Goal: Find specific page/section: Find specific page/section

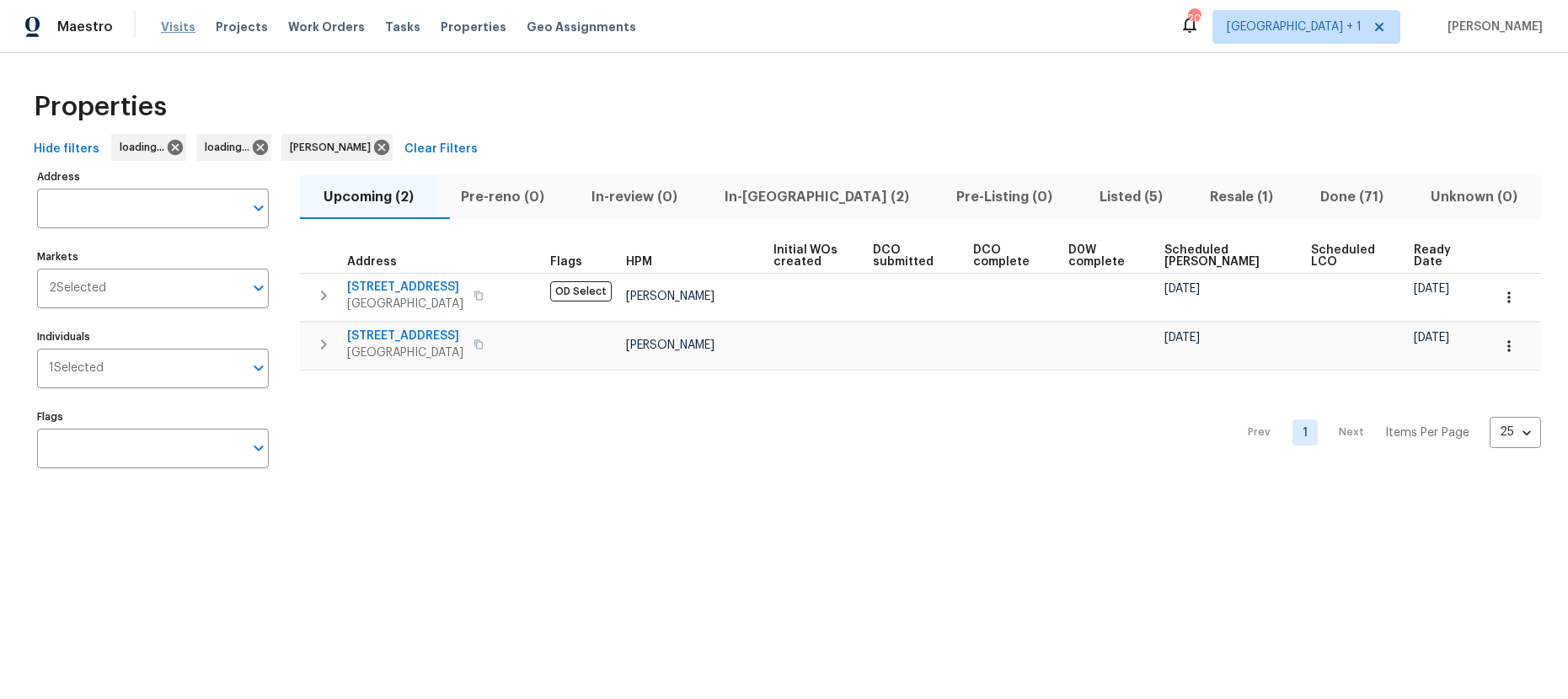
click at [167, 29] on span "Visits" at bounding box center [178, 27] width 34 height 17
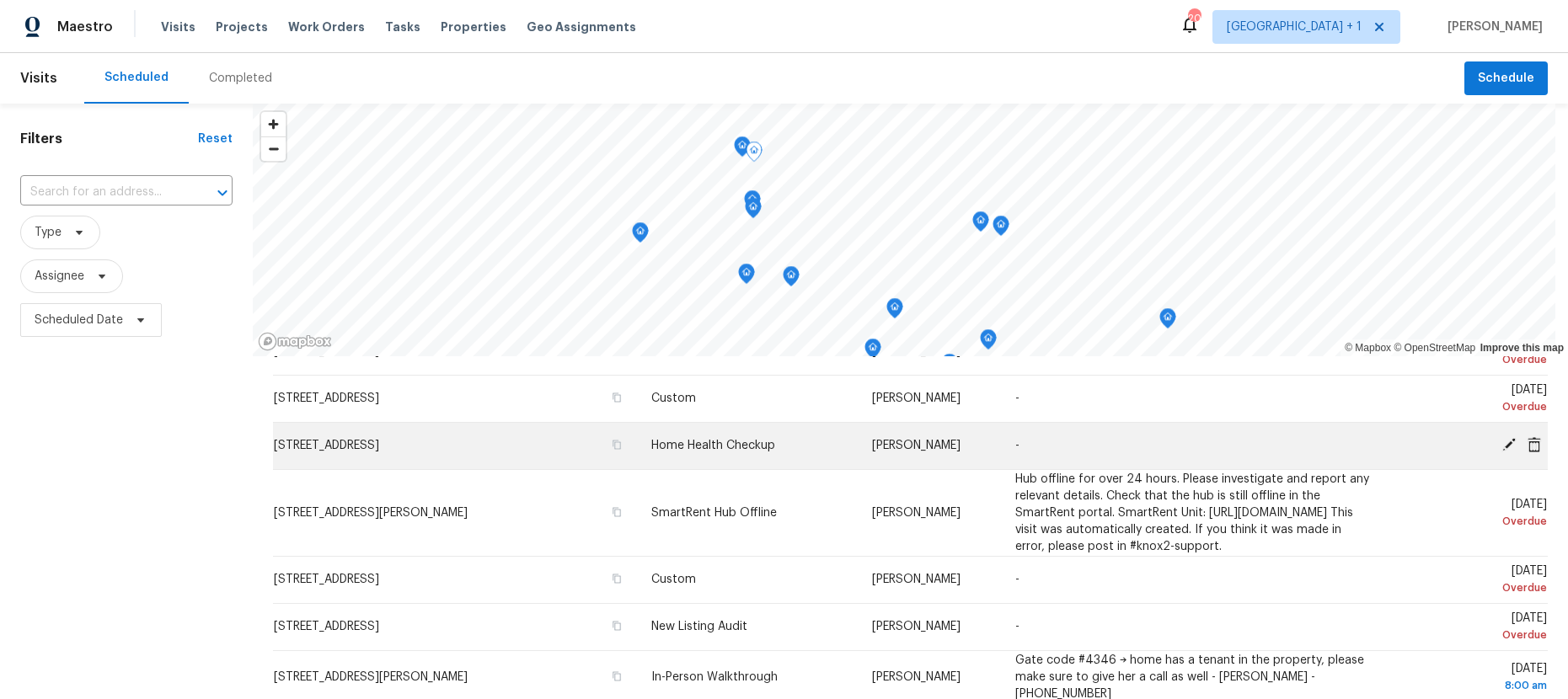
scroll to position [139, 0]
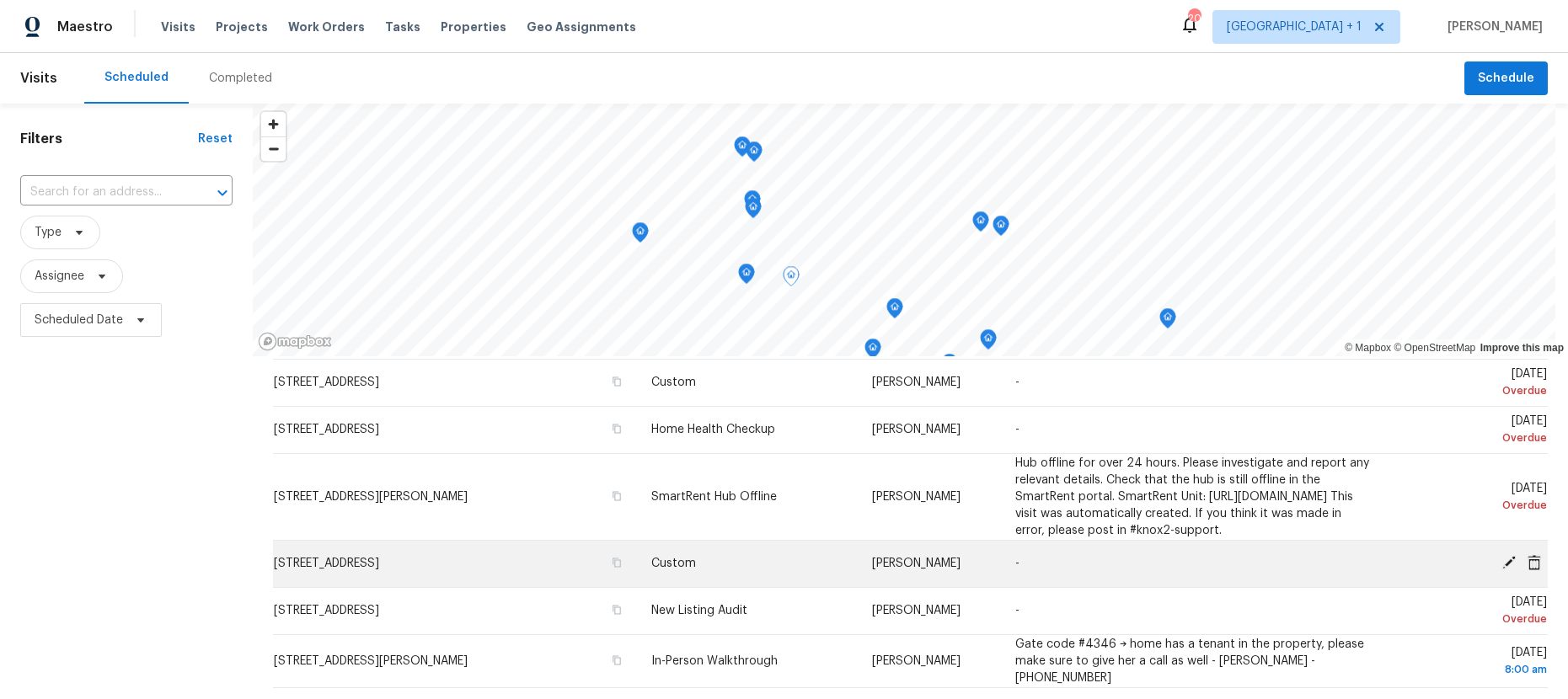
click at [1502, 569] on icon at bounding box center [1509, 563] width 14 height 14
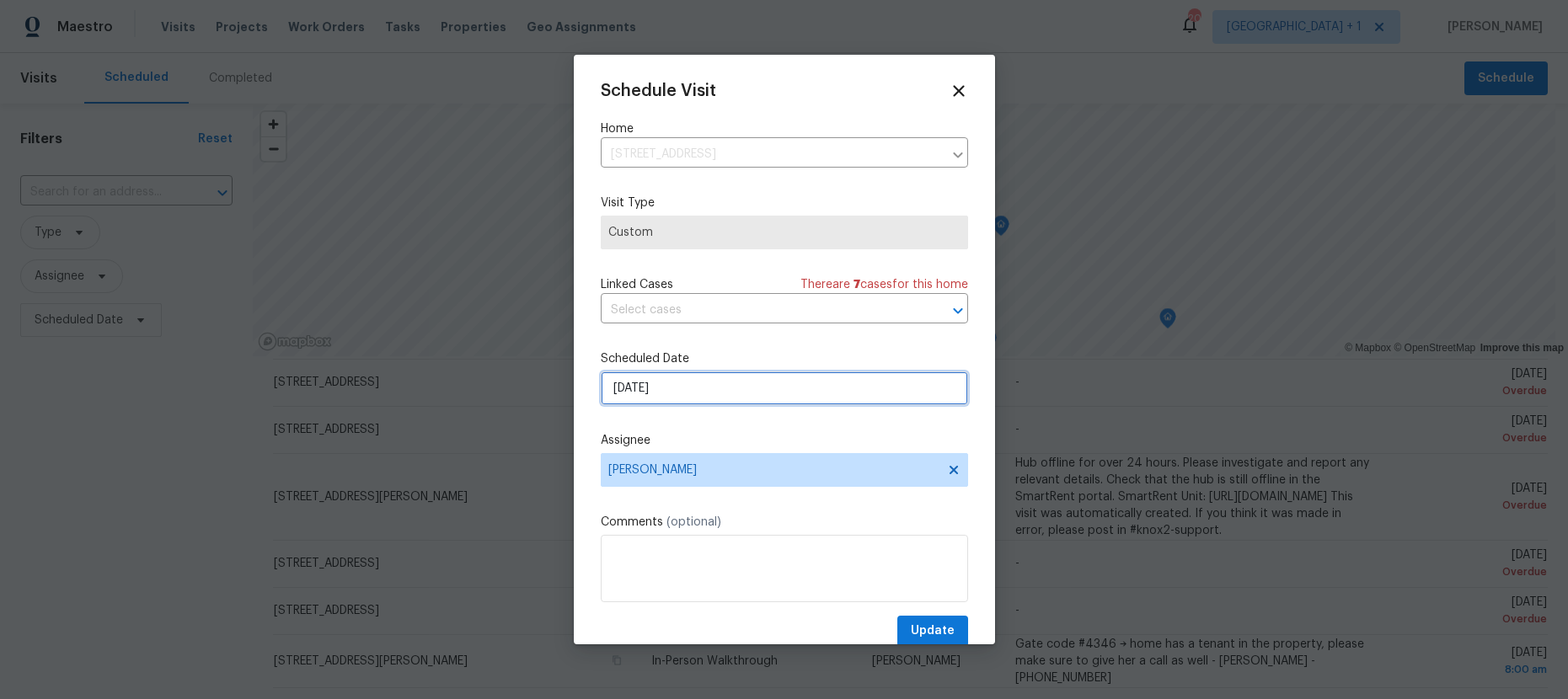
click at [672, 388] on input "[DATE]" at bounding box center [784, 388] width 368 height 33
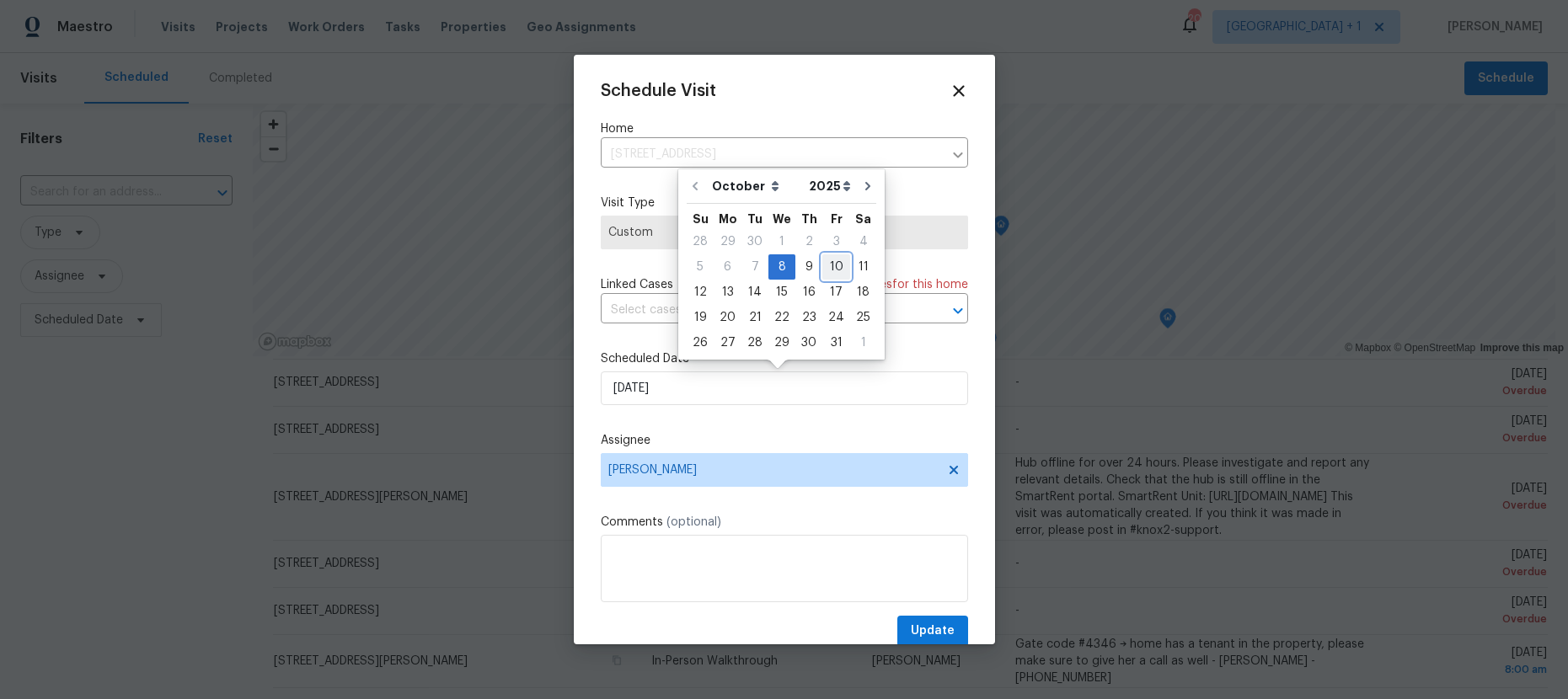
click at [828, 269] on div "10" at bounding box center [836, 267] width 28 height 24
type input "[DATE]"
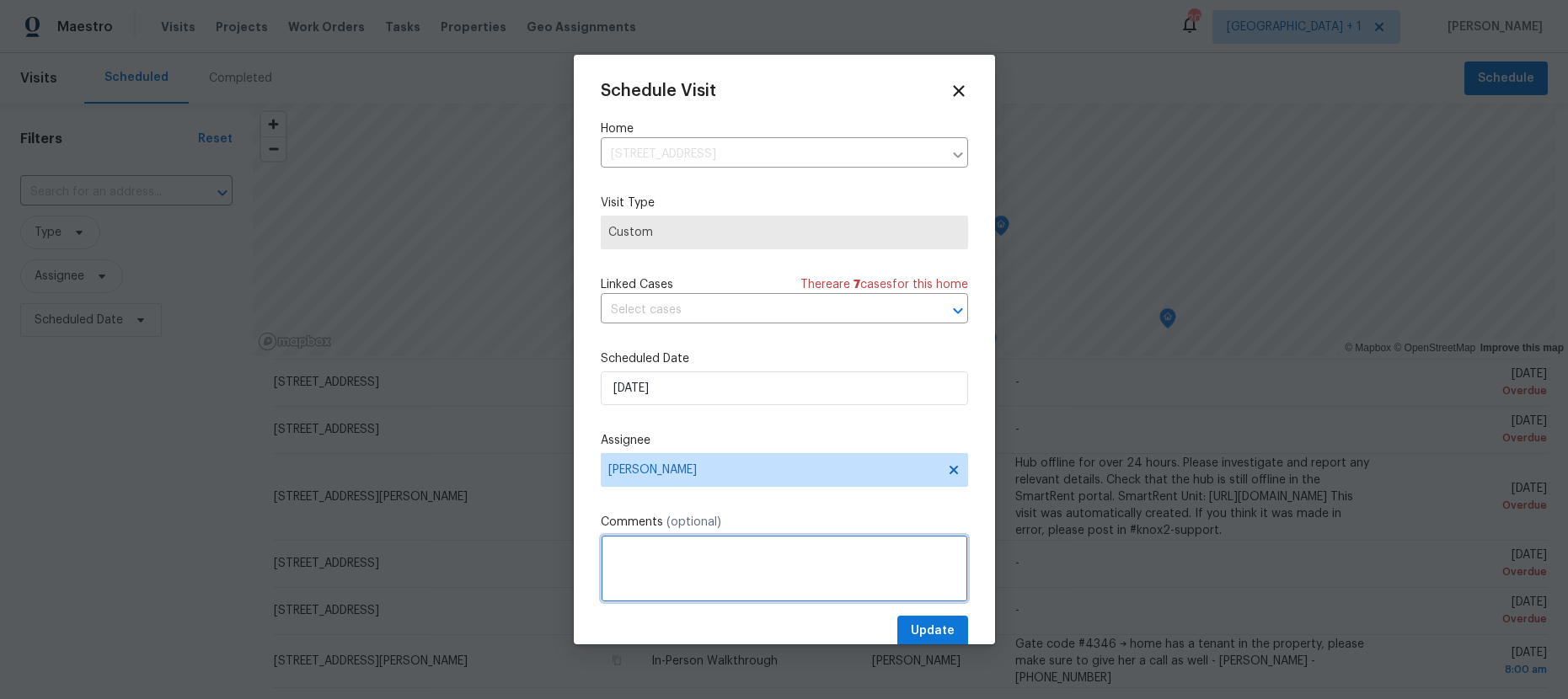
click at [689, 551] on textarea at bounding box center [784, 568] width 368 height 68
type textarea "In [GEOGRAPHIC_DATA]"
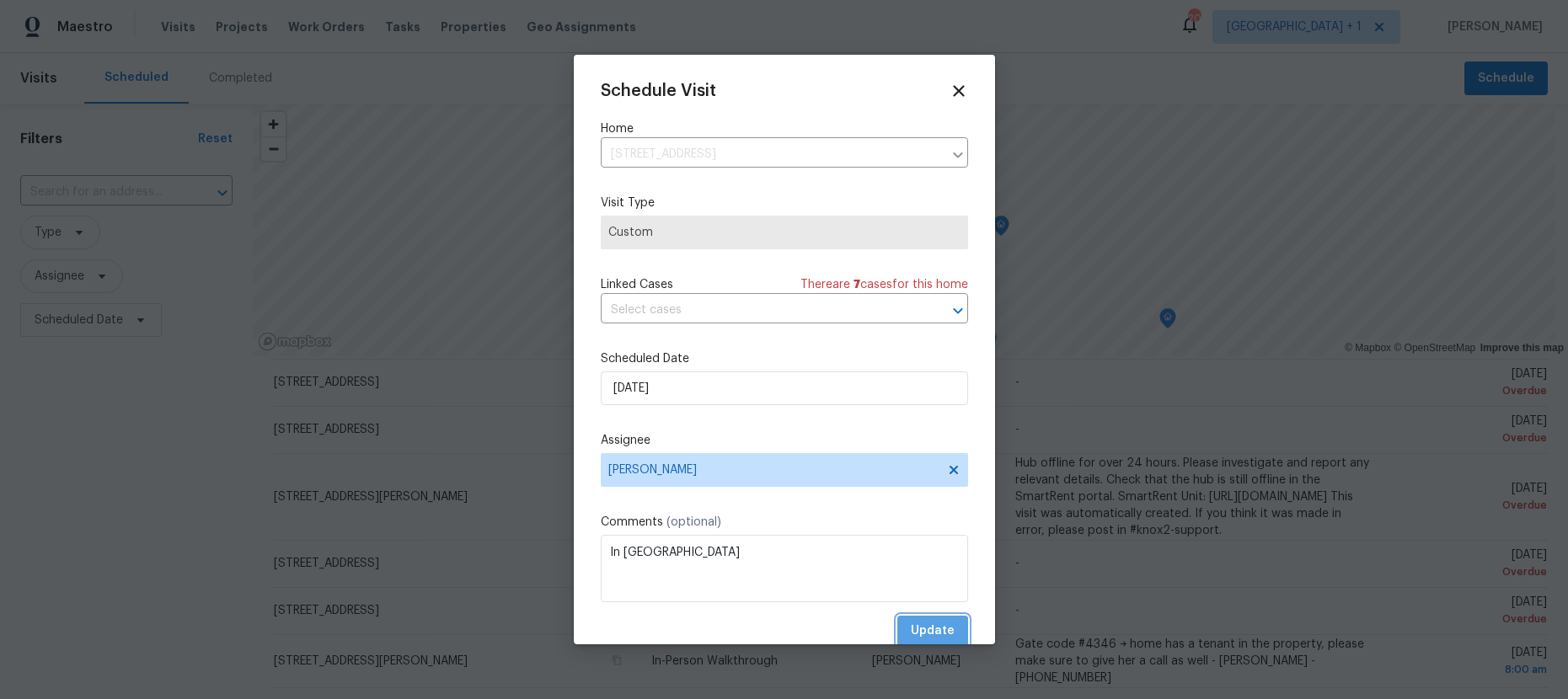
click at [929, 637] on span "Update" at bounding box center [932, 631] width 44 height 21
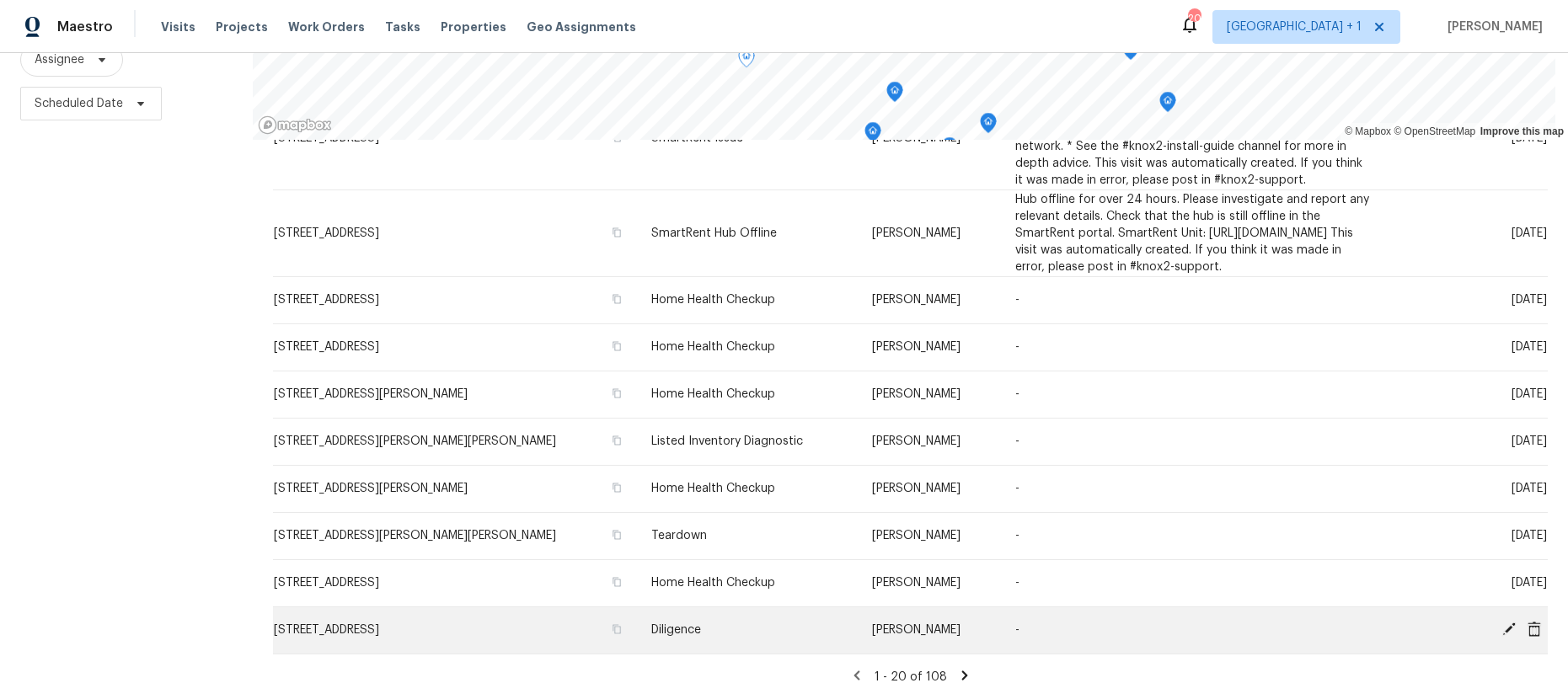
scroll to position [229, 0]
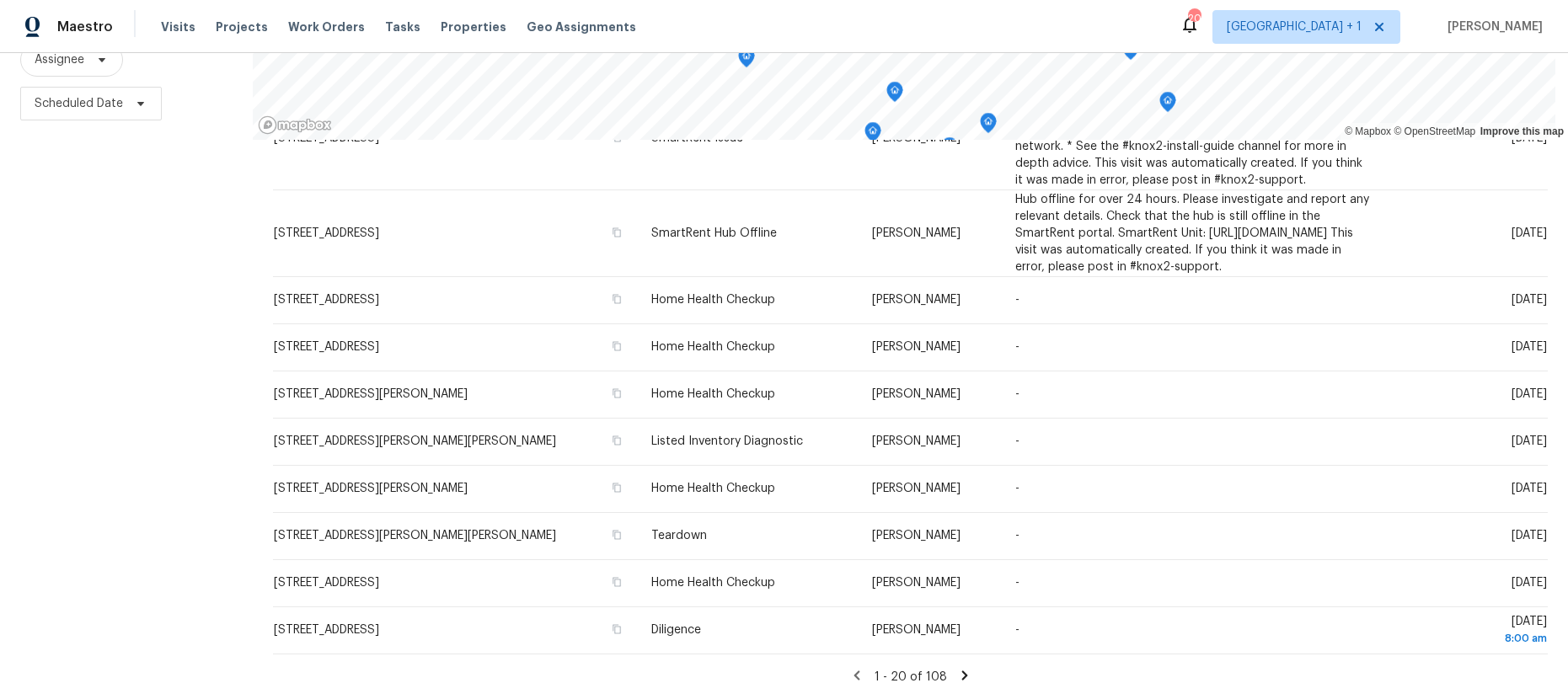
click at [958, 669] on icon at bounding box center [964, 675] width 15 height 15
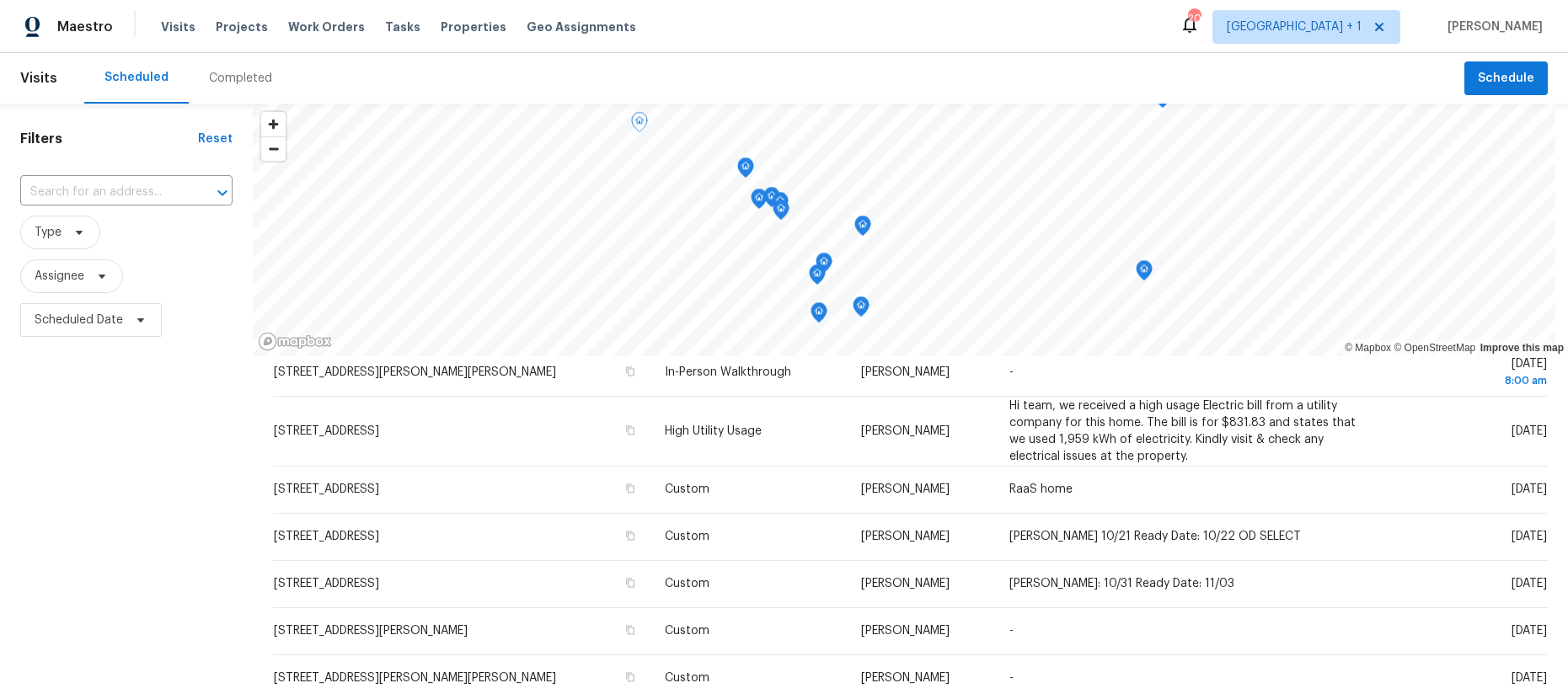
scroll to position [0, 0]
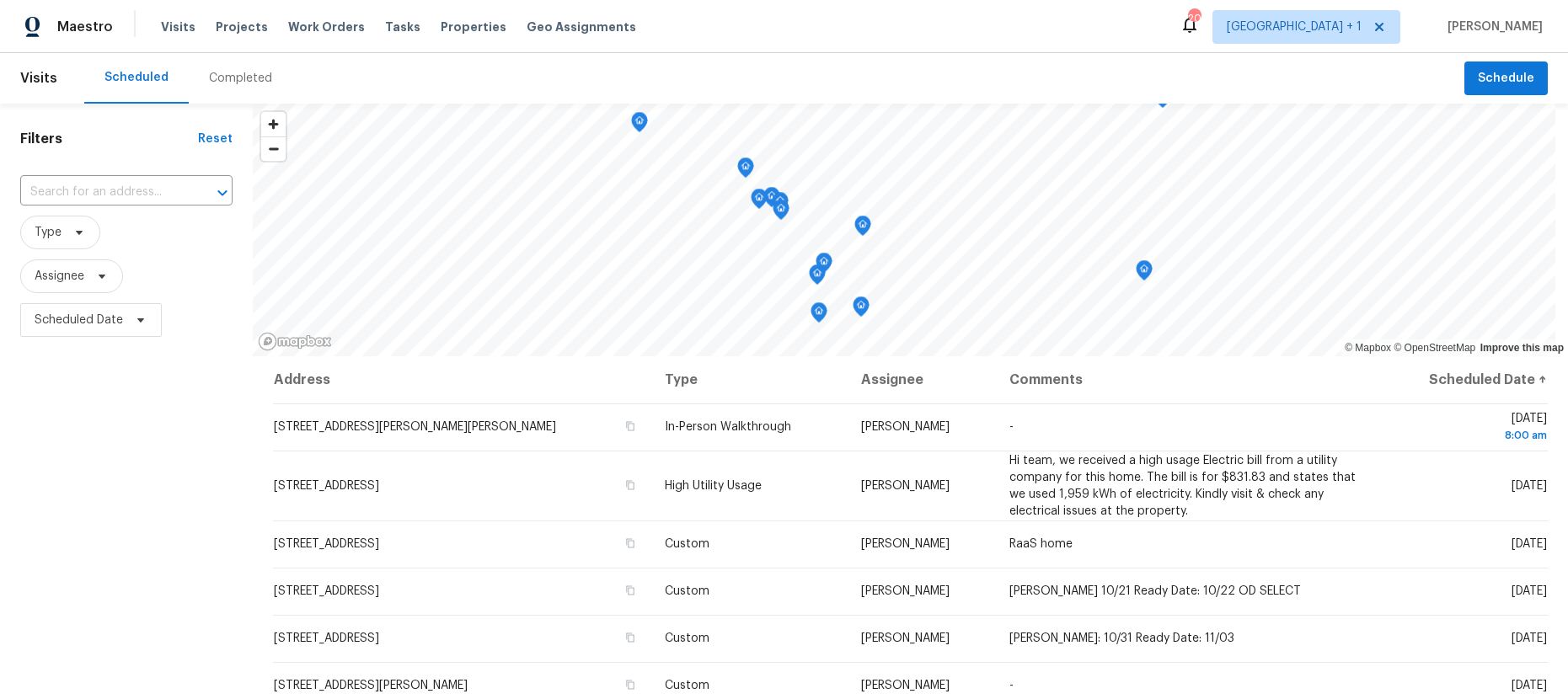
drag, startPoint x: 97, startPoint y: 293, endPoint x: 97, endPoint y: 307, distance: 14.0
click at [97, 299] on div "​ Type Assignee Scheduled Date" at bounding box center [127, 258] width 212 height 168
click at [95, 311] on span "Scheduled Date" at bounding box center [91, 320] width 142 height 33
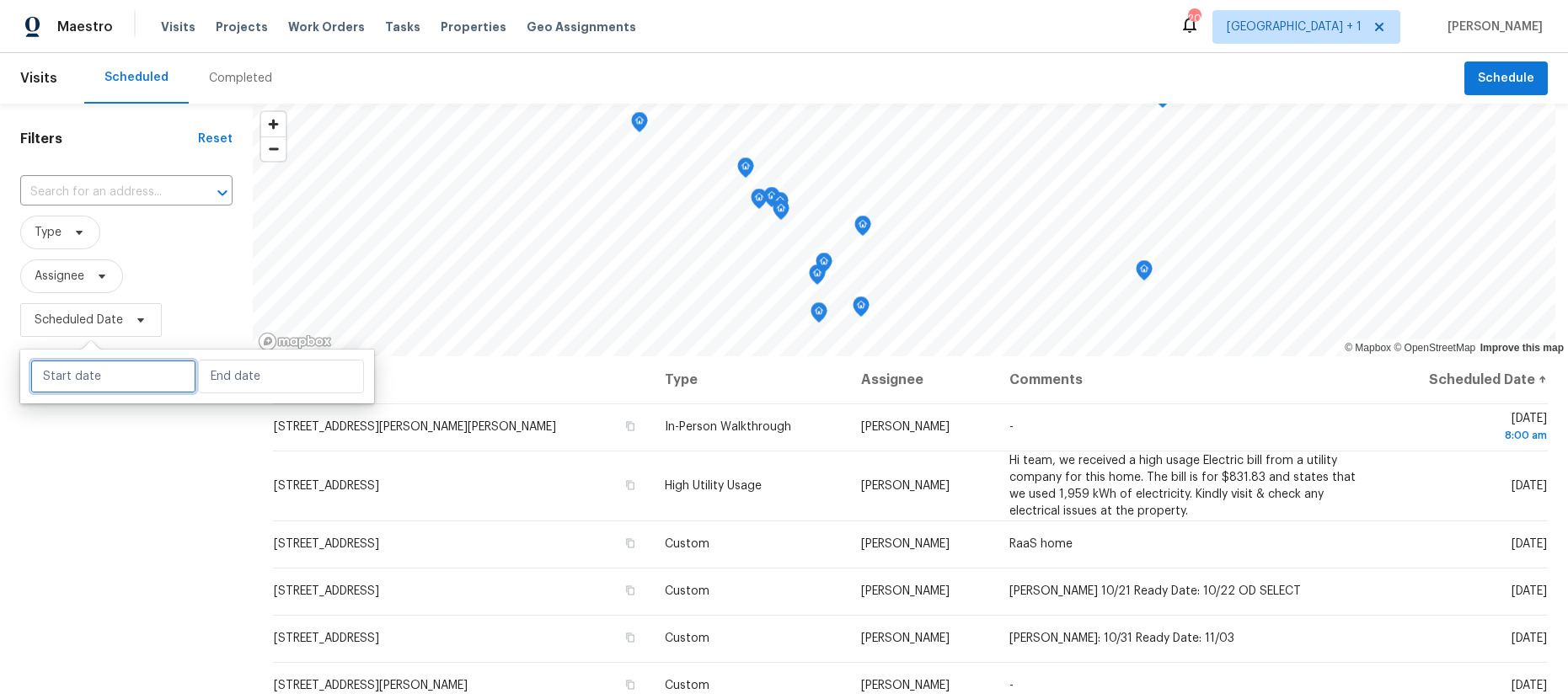
select select "9"
select select "2025"
select select "10"
select select "2025"
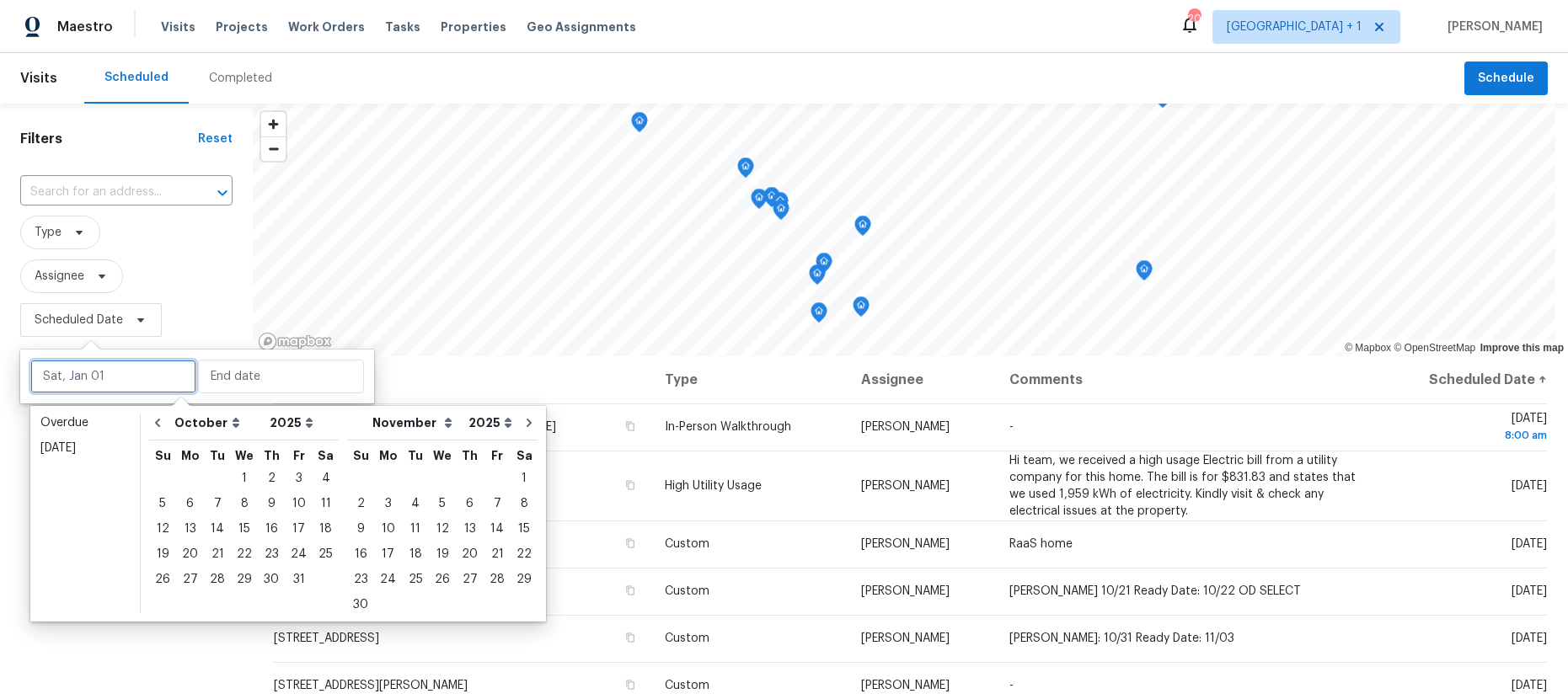
click at [141, 377] on input "text" at bounding box center [113, 377] width 166 height 33
click at [258, 502] on div "9" at bounding box center [270, 504] width 27 height 24
type input "[DATE]"
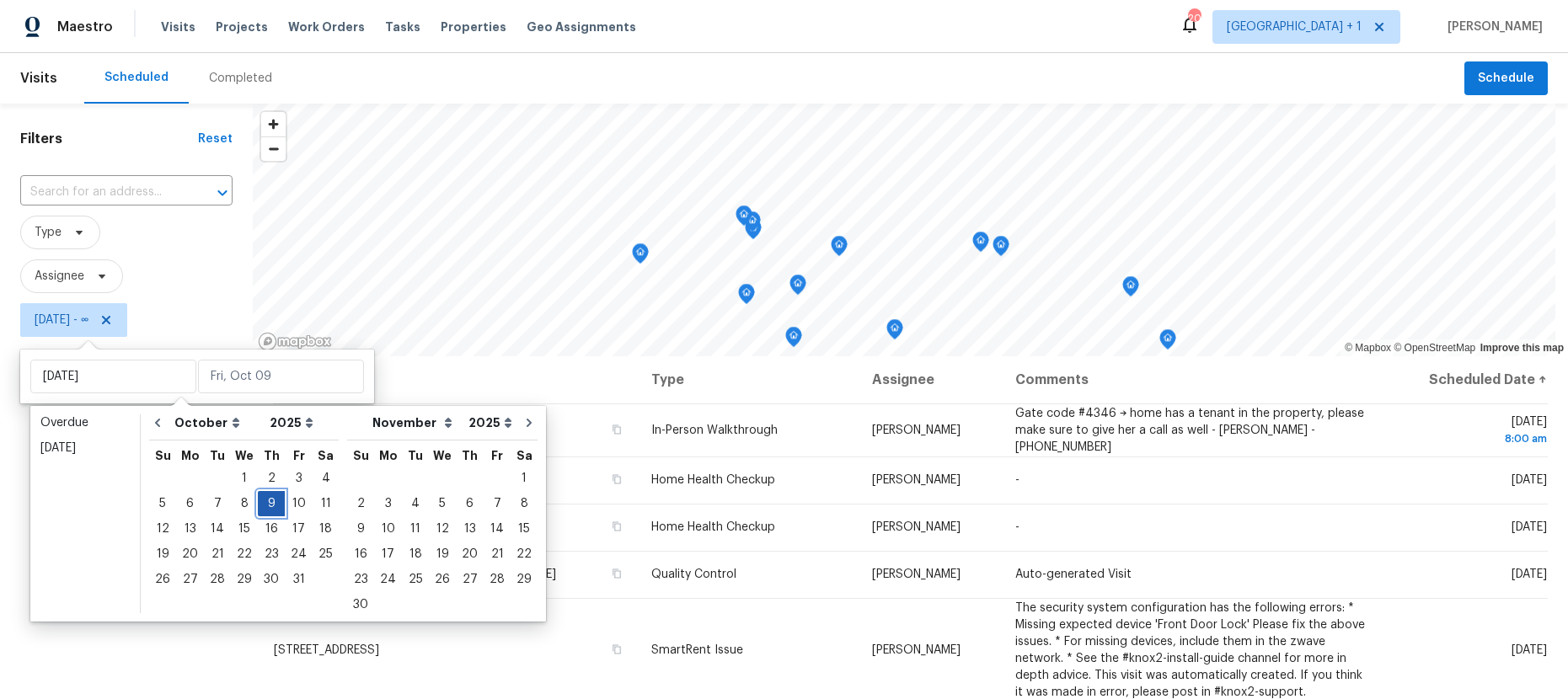
click at [258, 502] on div "9" at bounding box center [270, 504] width 27 height 24
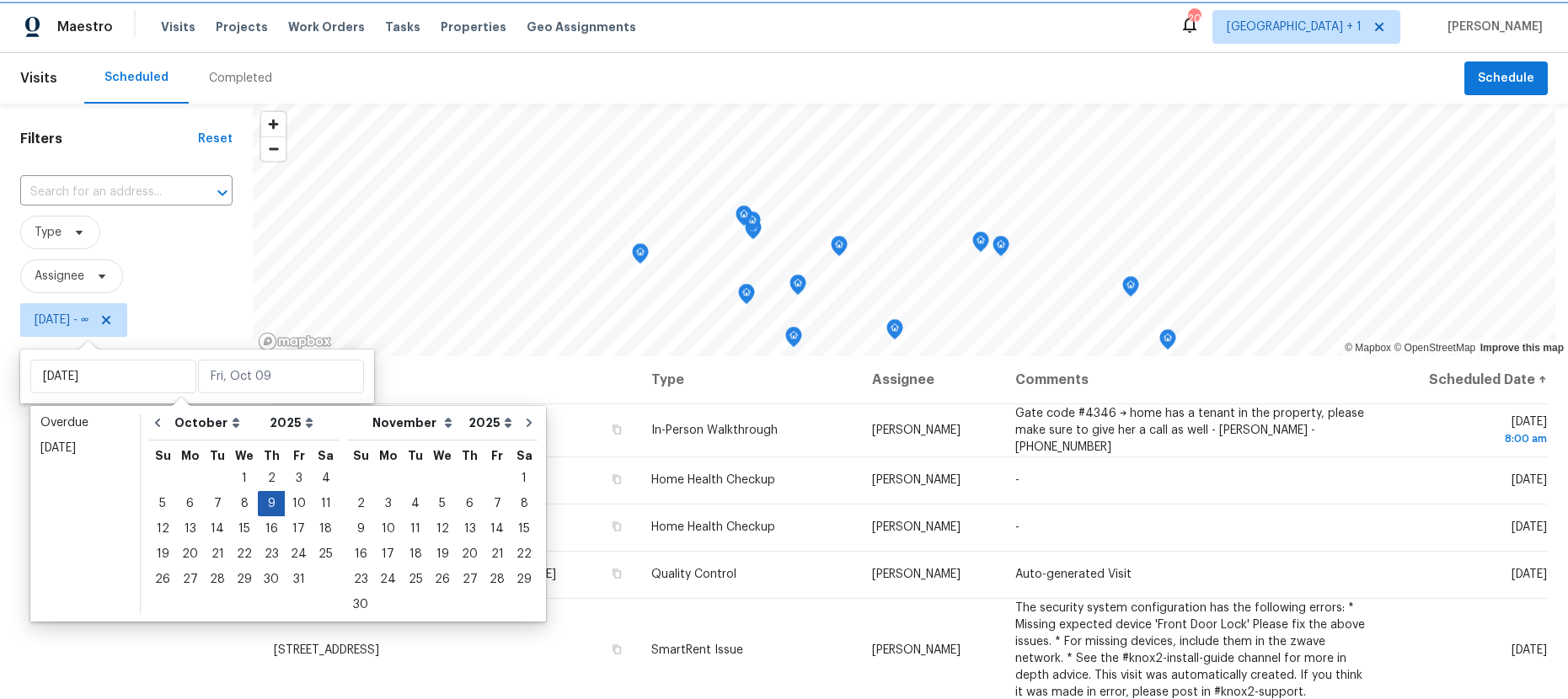
type input "[DATE]"
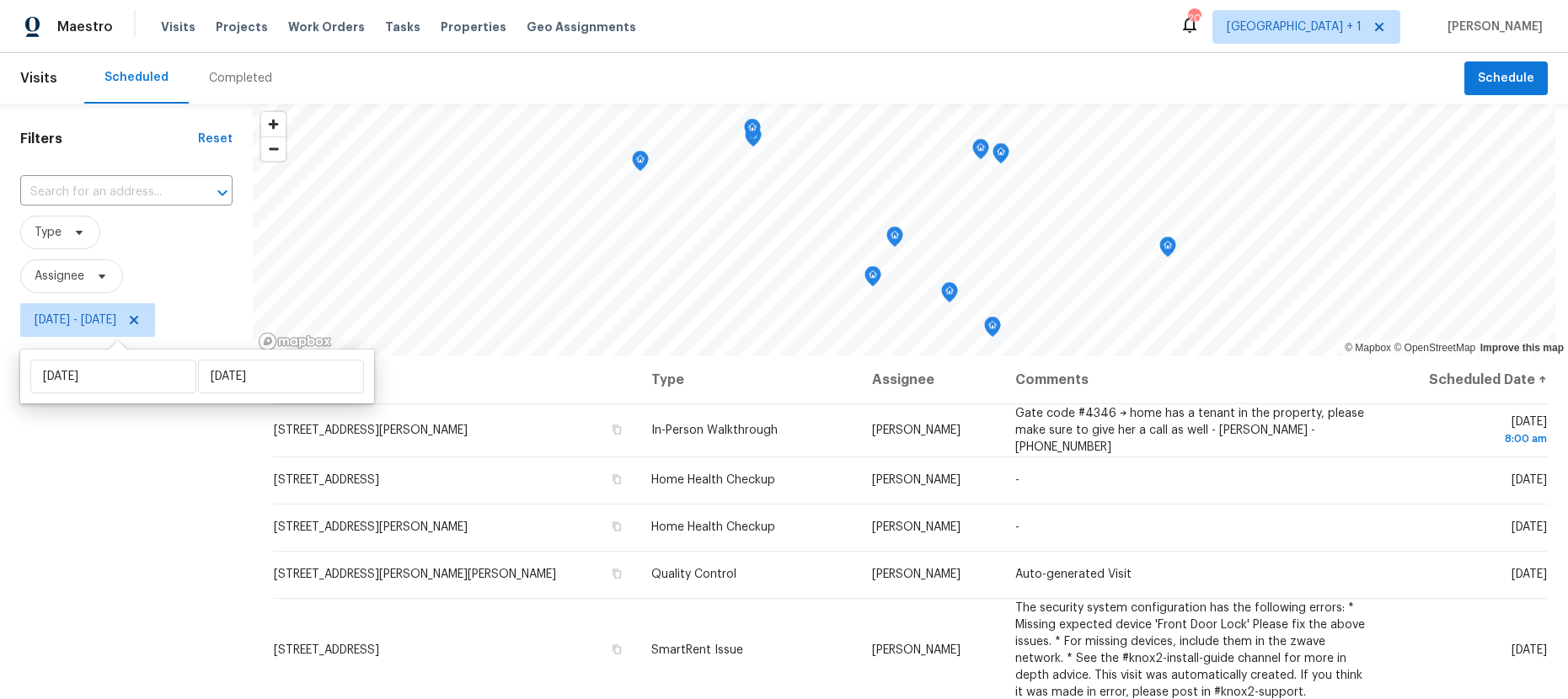
click at [89, 505] on div "Filters Reset ​ Type Assignee [DATE] - [DATE]" at bounding box center [126, 509] width 253 height 812
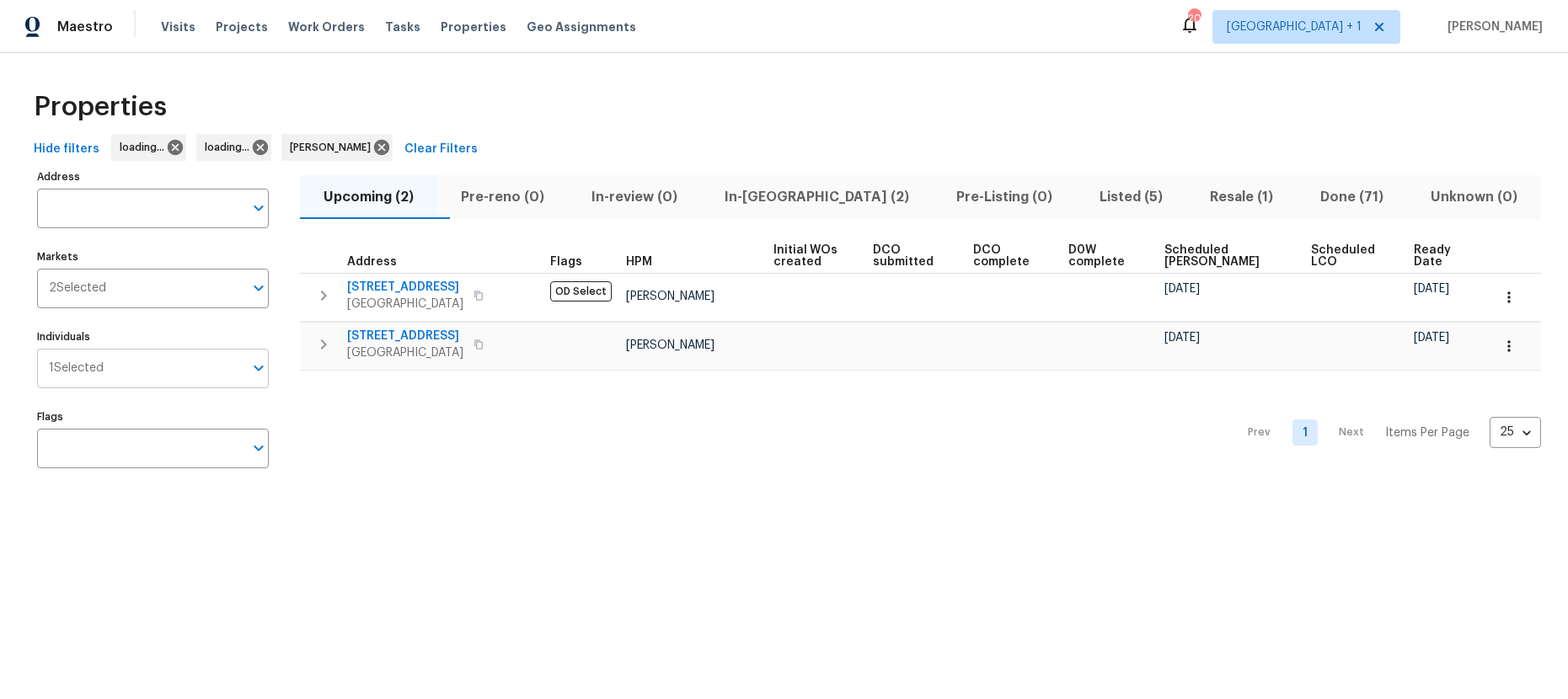
click at [108, 370] on input "Individuals" at bounding box center [173, 369] width 140 height 39
click at [108, 369] on input "Individuals" at bounding box center [173, 369] width 140 height 39
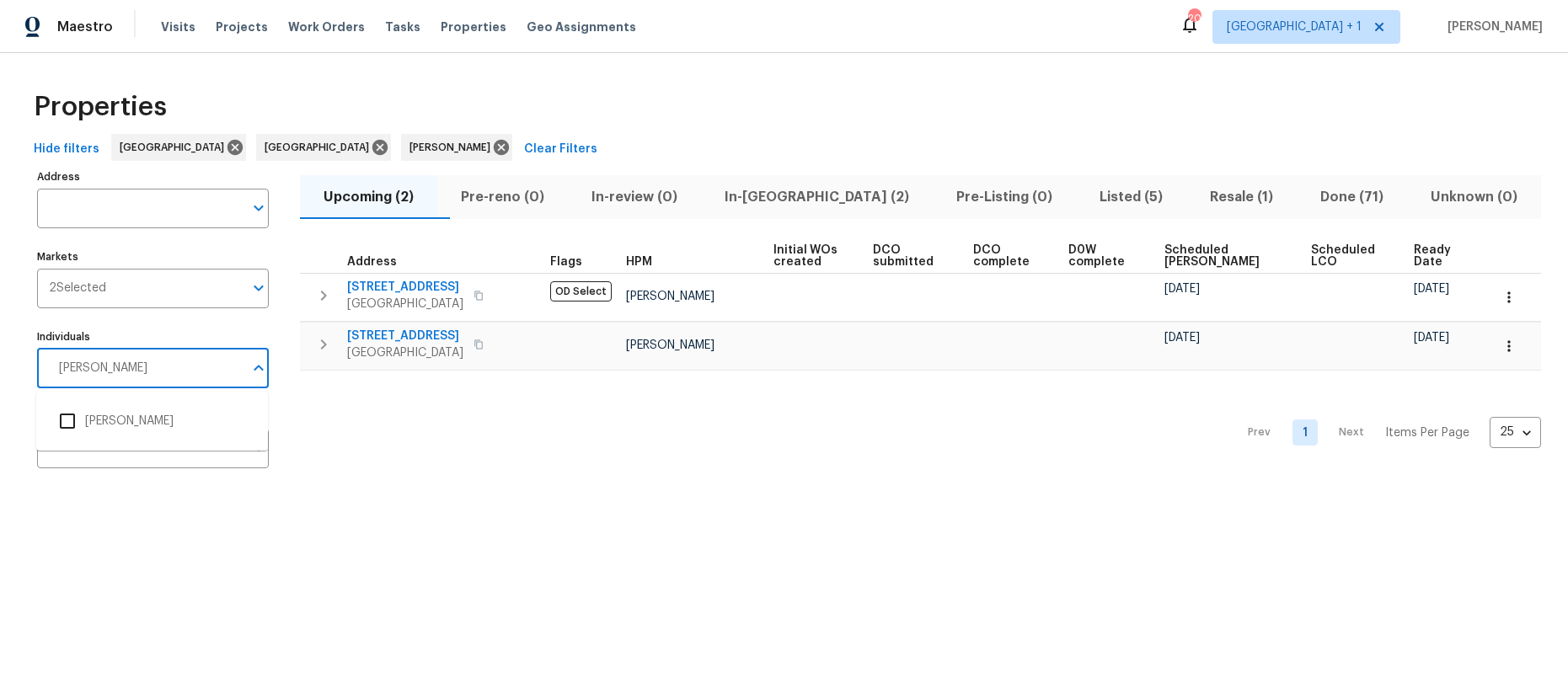
type input "Daniel fomenko"
click at [71, 413] on input "checkbox" at bounding box center [68, 422] width 35 height 35
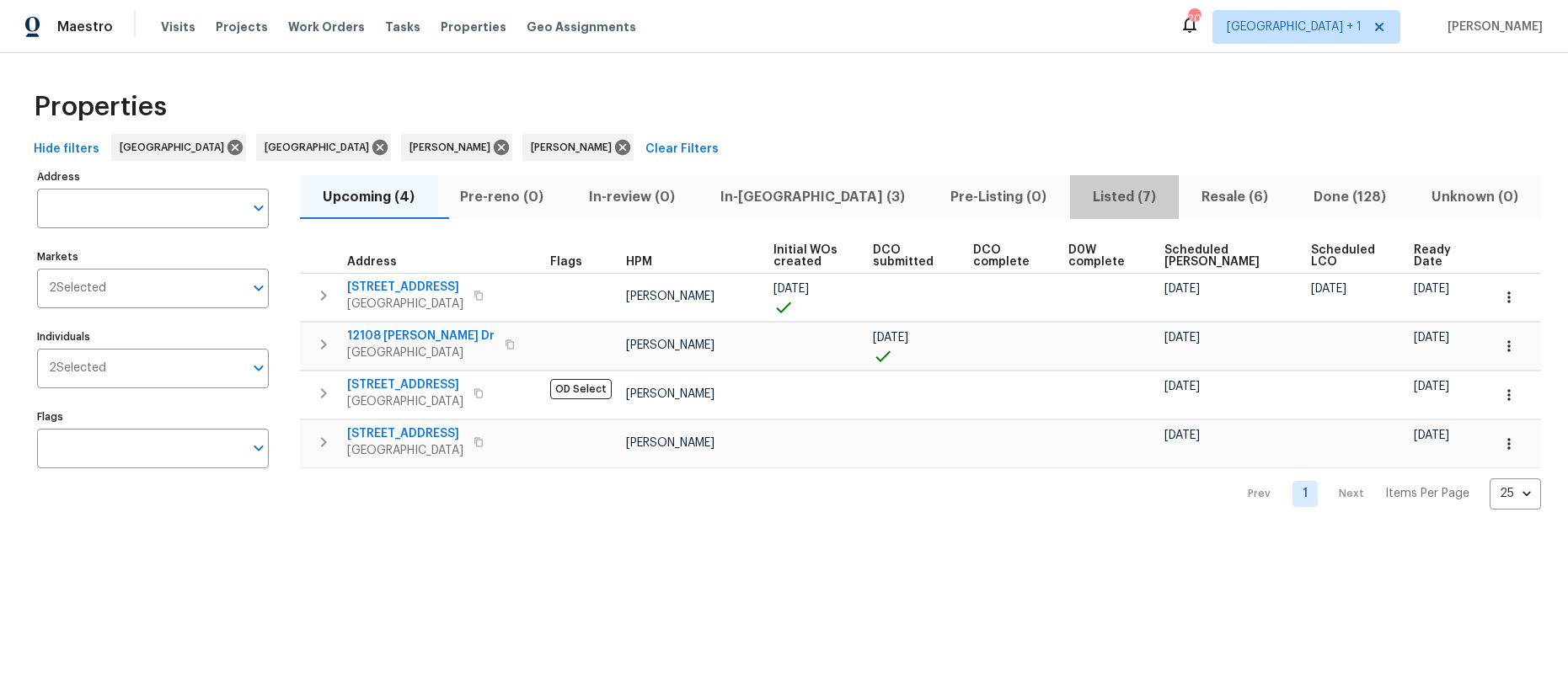
click at [1080, 199] on span "Listed (7)" at bounding box center [1125, 198] width 88 height 24
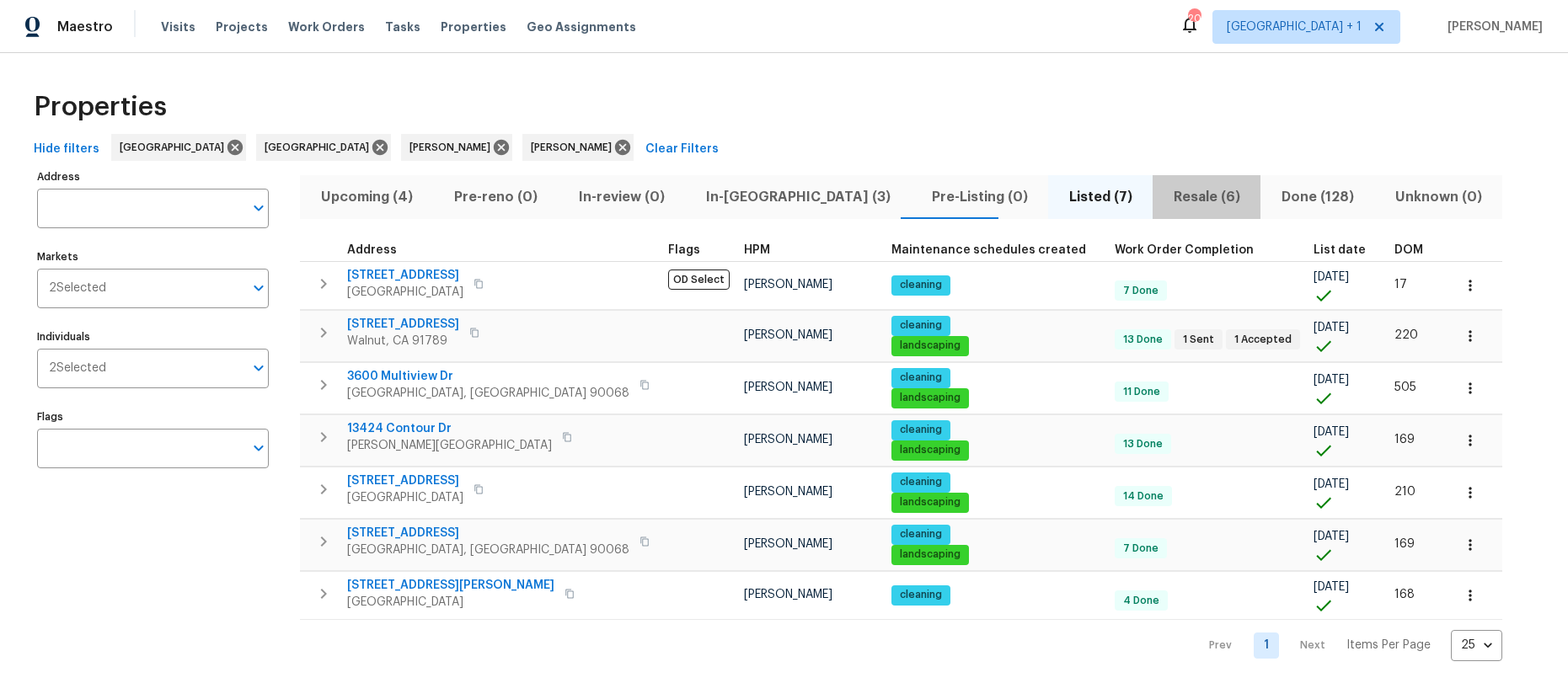
click at [1163, 194] on span "Resale (6)" at bounding box center [1206, 198] width 87 height 24
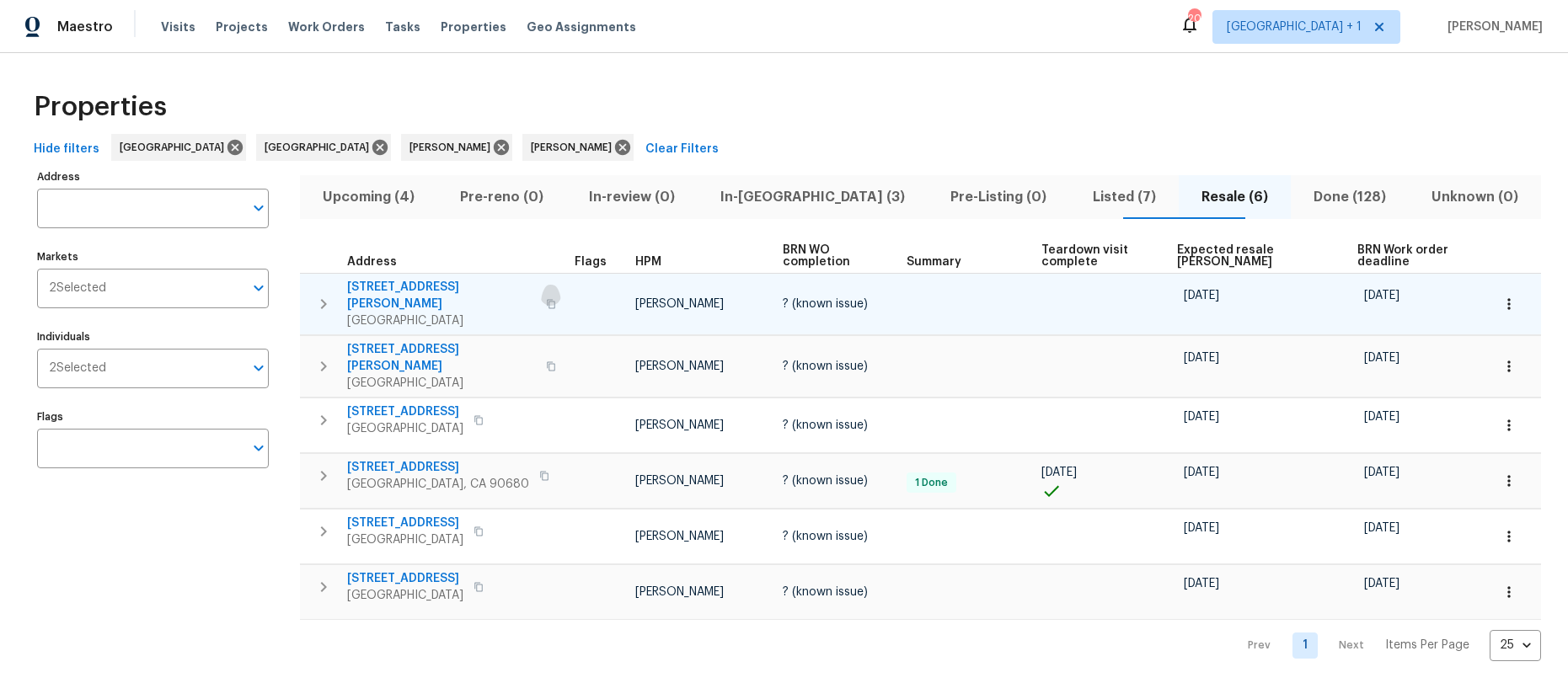
click at [547, 299] on icon "button" at bounding box center [551, 303] width 9 height 9
